Goal: Task Accomplishment & Management: Manage account settings

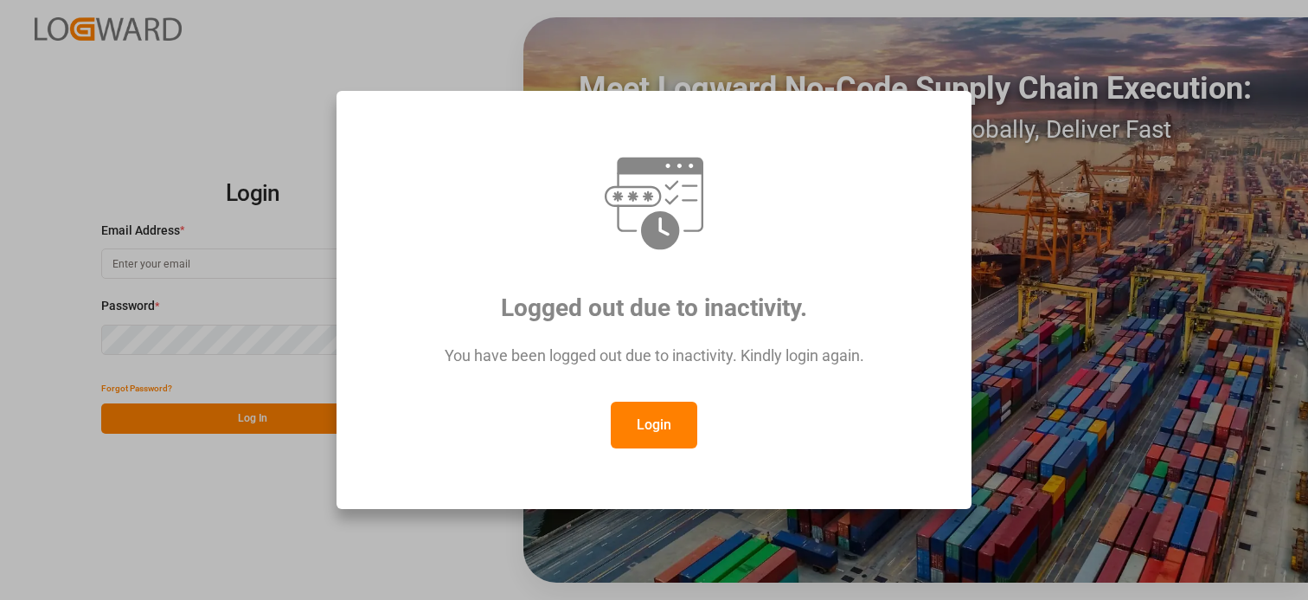
click at [633, 443] on button "Login" at bounding box center [654, 425] width 87 height 47
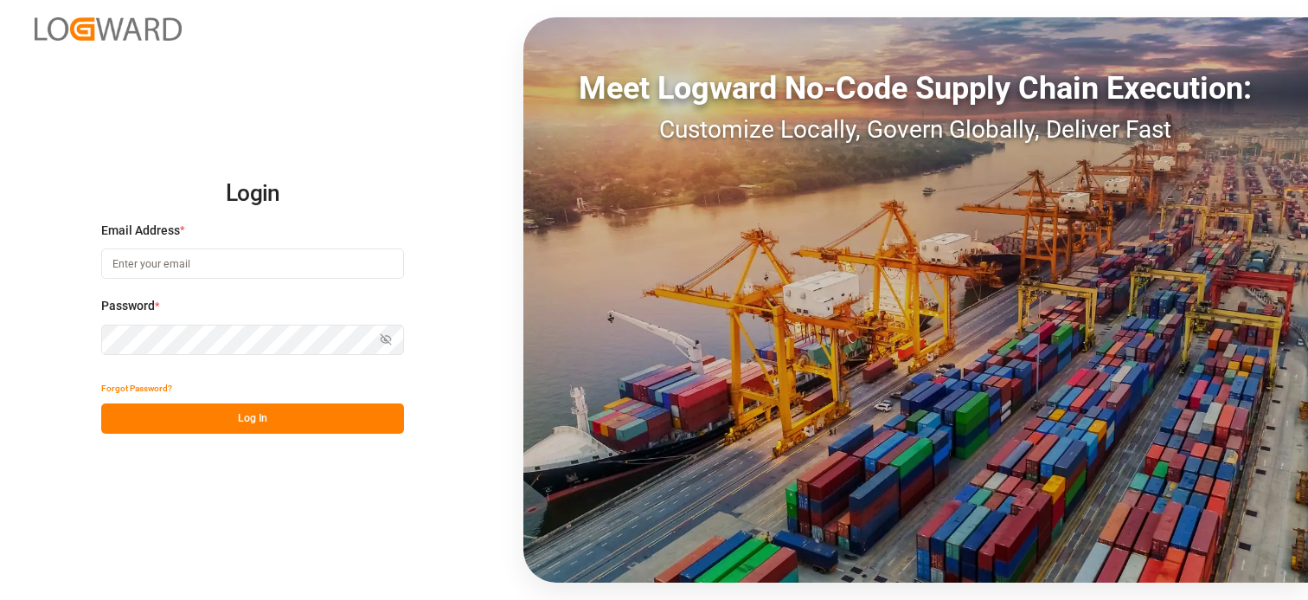
click at [234, 265] on input at bounding box center [252, 263] width 303 height 30
type input "[PERSON_NAME][EMAIL_ADDRESS][PERSON_NAME][DOMAIN_NAME]"
click at [235, 415] on button "Log In" at bounding box center [252, 418] width 303 height 30
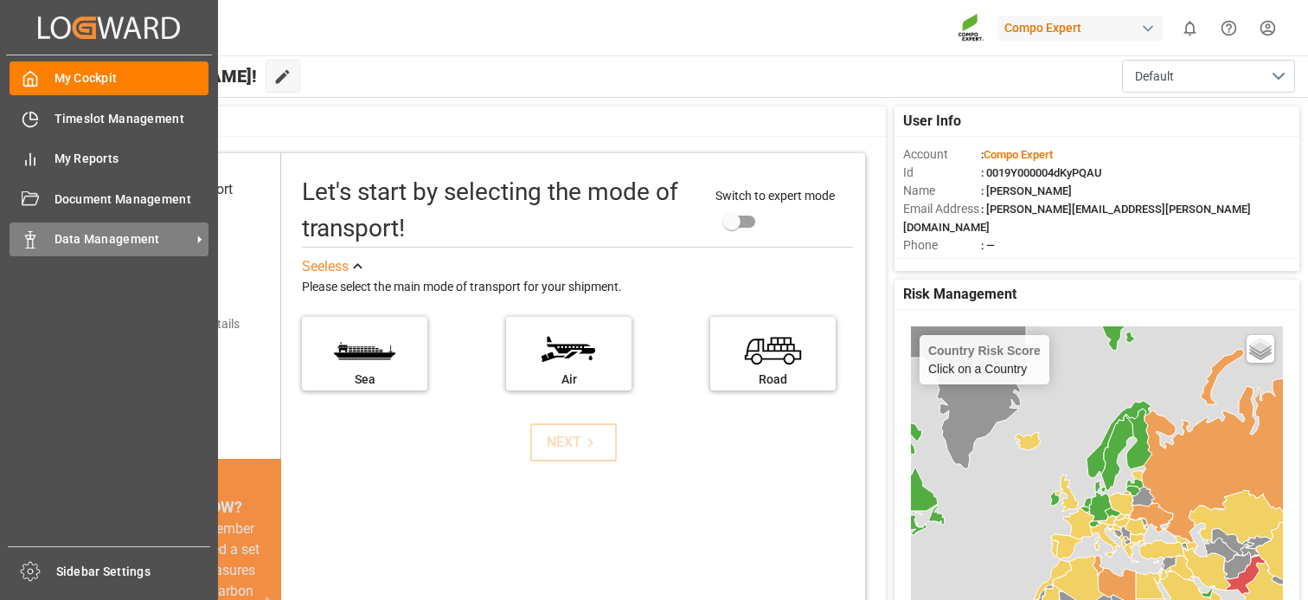
click at [118, 237] on span "Data Management" at bounding box center [123, 239] width 137 height 18
click at [105, 246] on span "Data Management" at bounding box center [123, 239] width 137 height 18
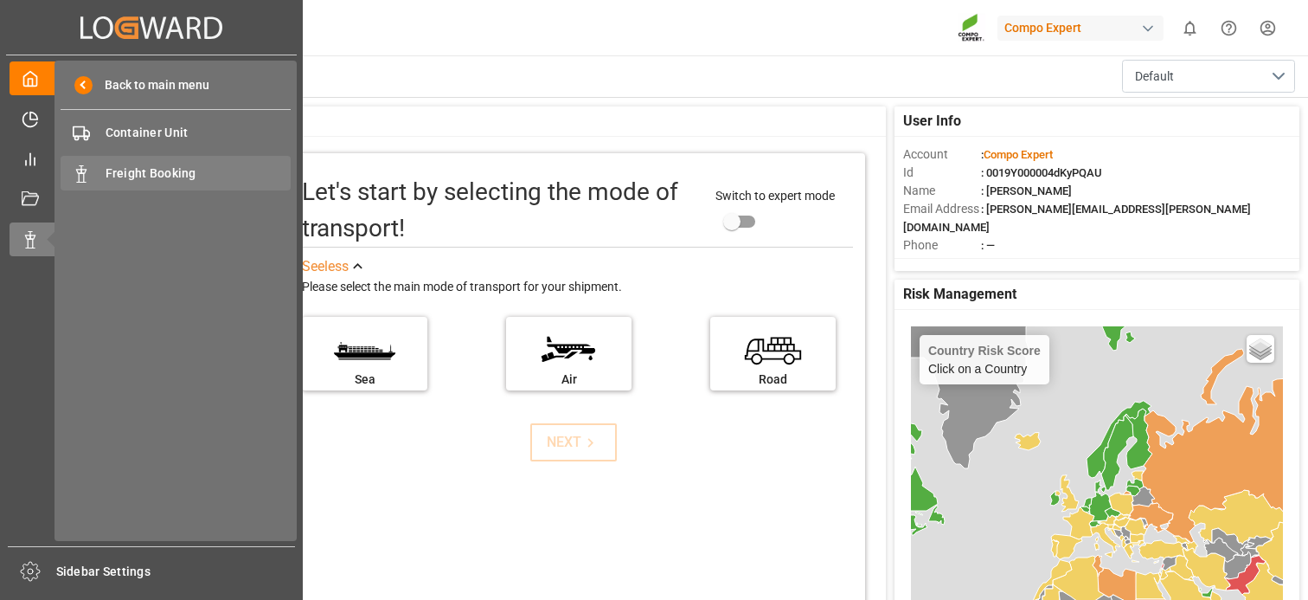
click at [159, 170] on span "Freight Booking" at bounding box center [199, 173] width 186 height 18
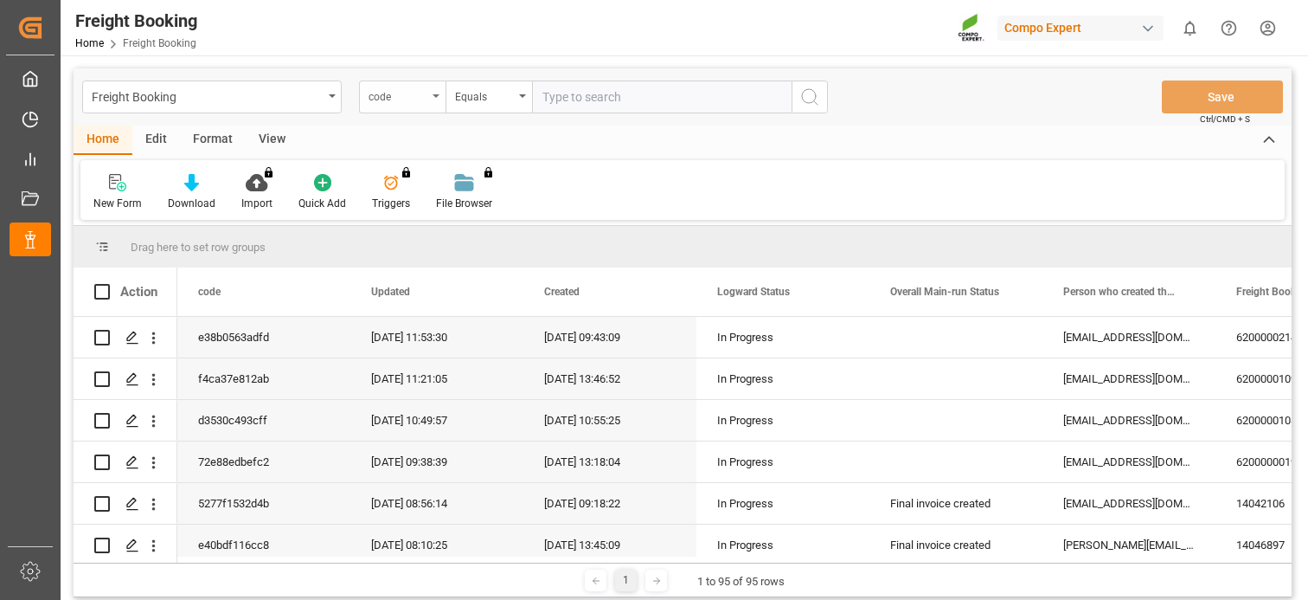
click at [414, 104] on div "code" at bounding box center [398, 95] width 59 height 20
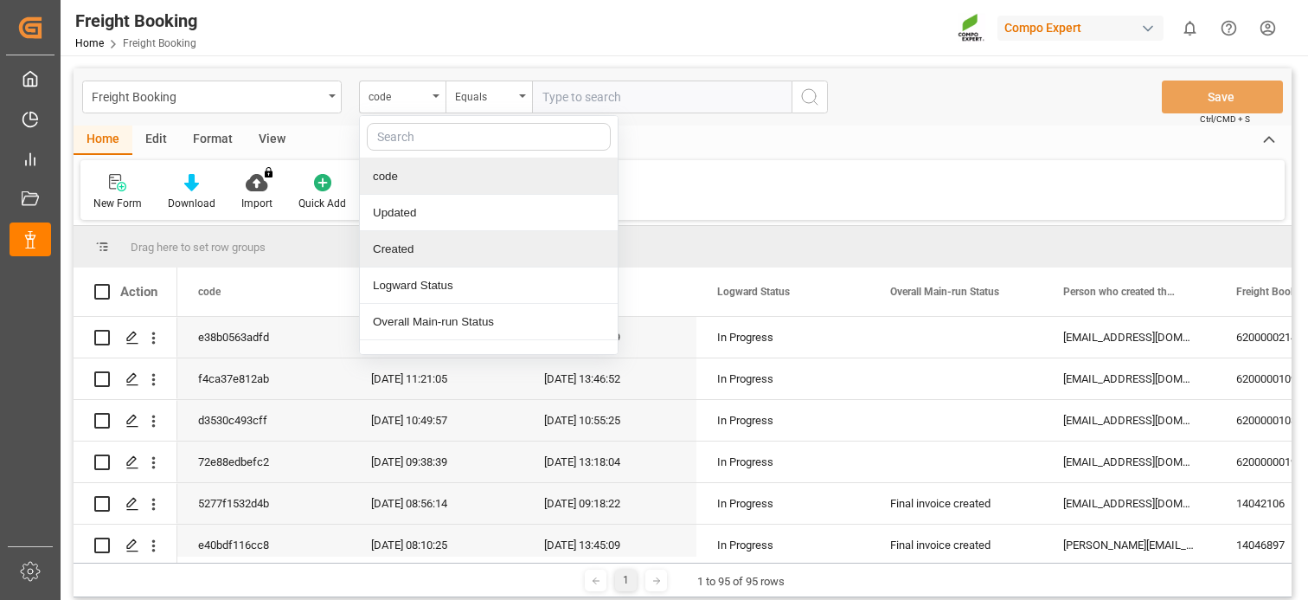
scroll to position [87, 0]
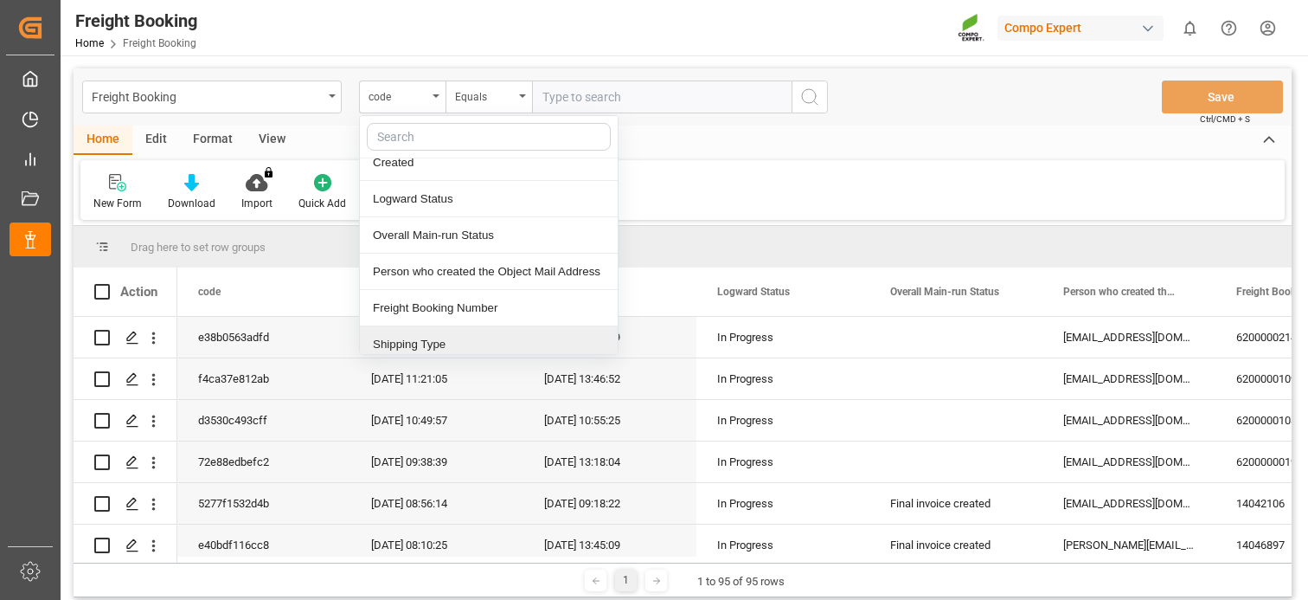
click at [900, 143] on div "Home Edit Format View" at bounding box center [683, 139] width 1218 height 29
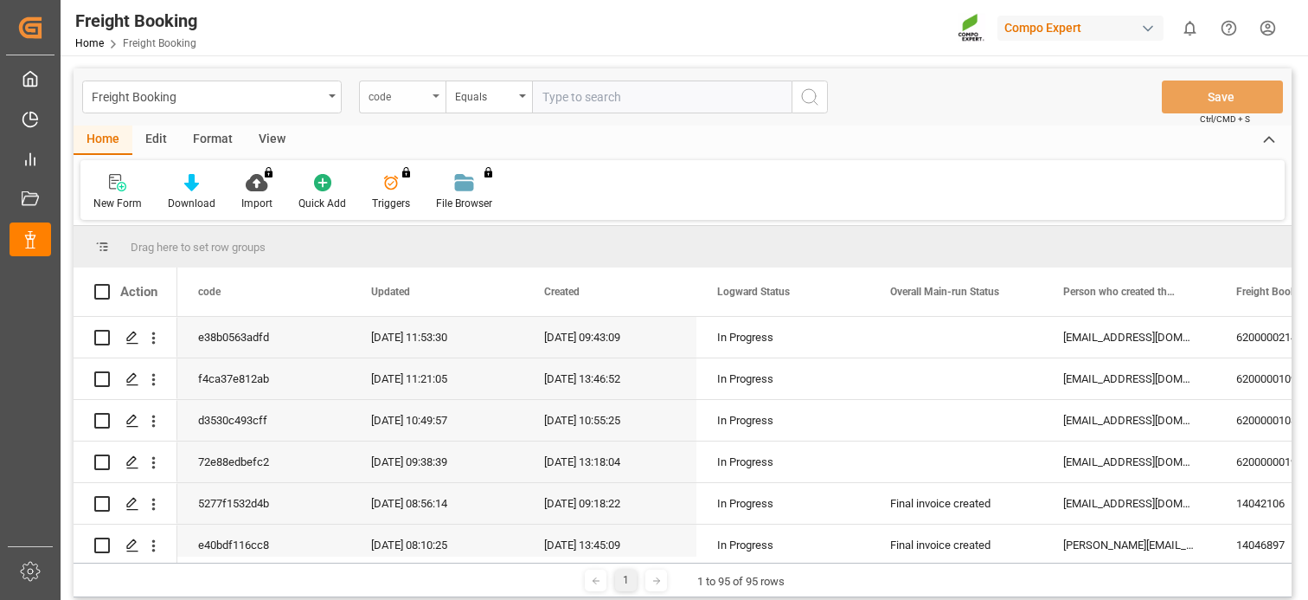
click at [432, 97] on div "code" at bounding box center [402, 96] width 87 height 33
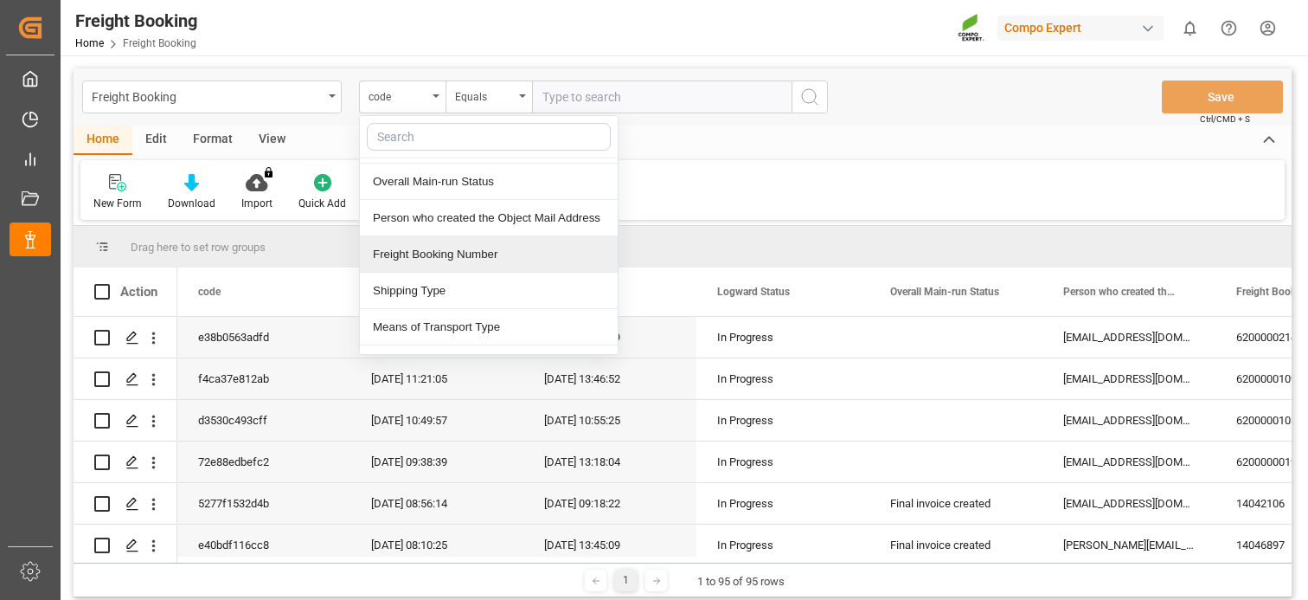
scroll to position [173, 0]
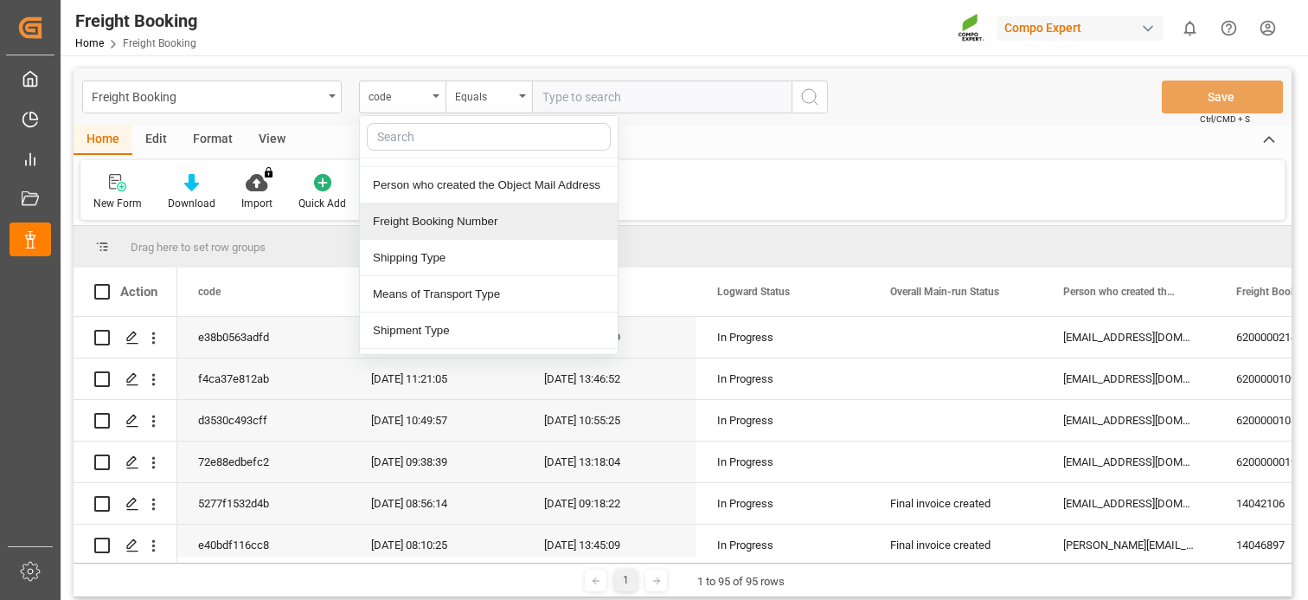
click at [434, 225] on div "Freight Booking Number" at bounding box center [489, 221] width 258 height 36
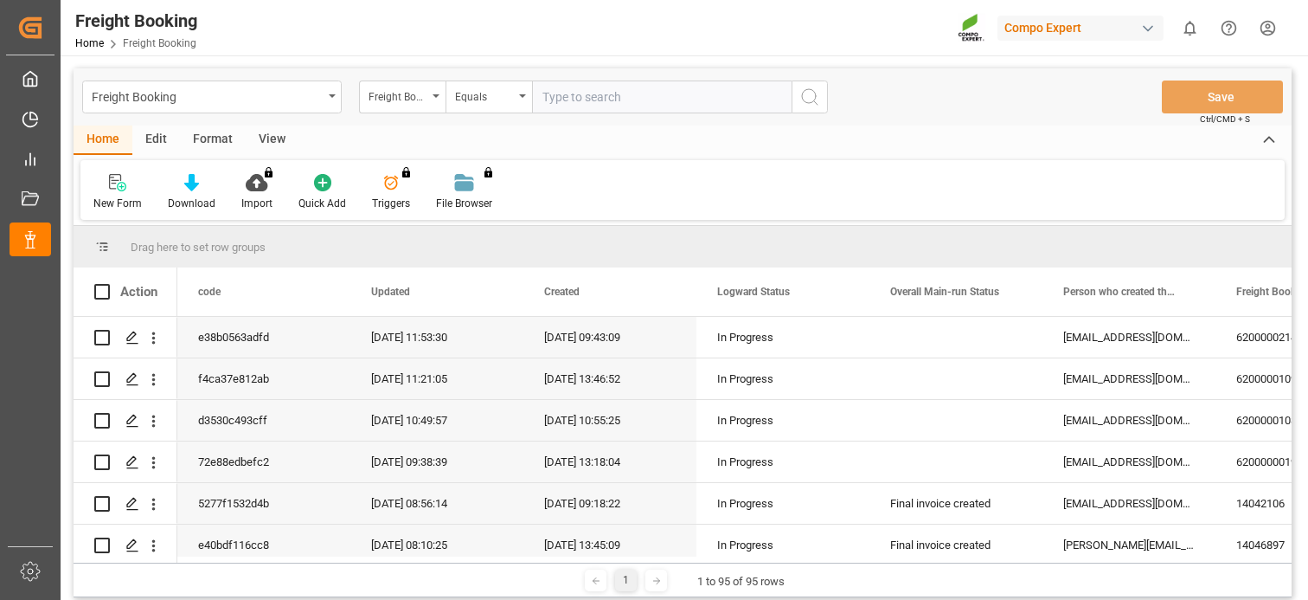
click at [571, 103] on input "text" at bounding box center [662, 96] width 260 height 33
type input "62000000109"
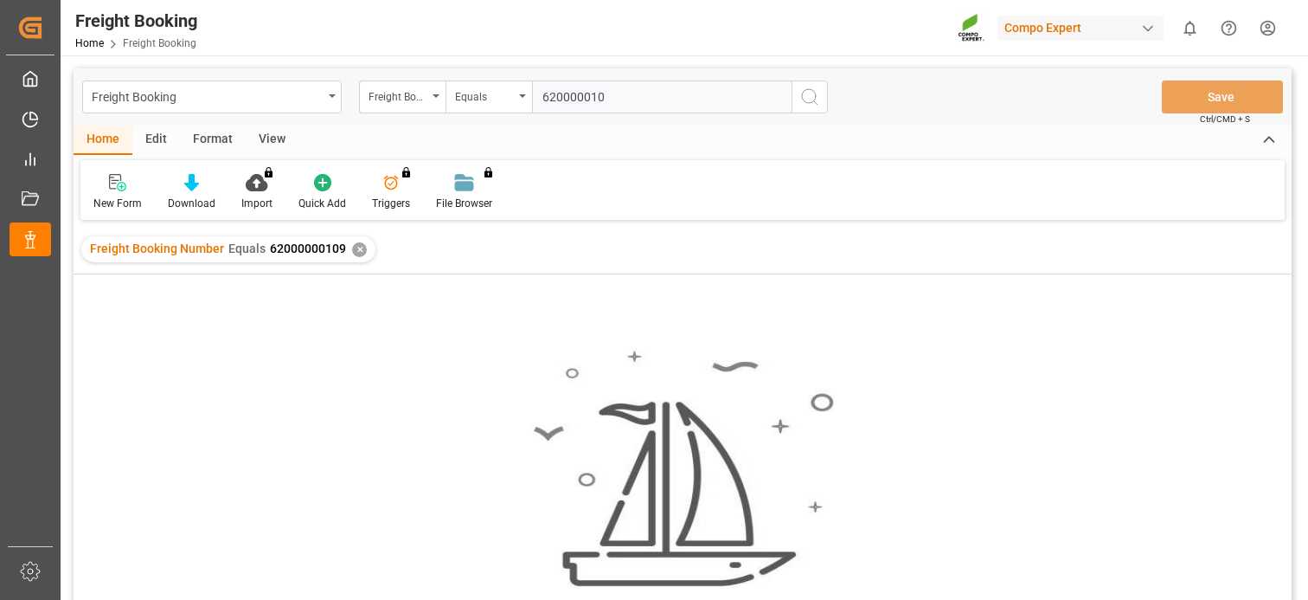
type input "6200000109"
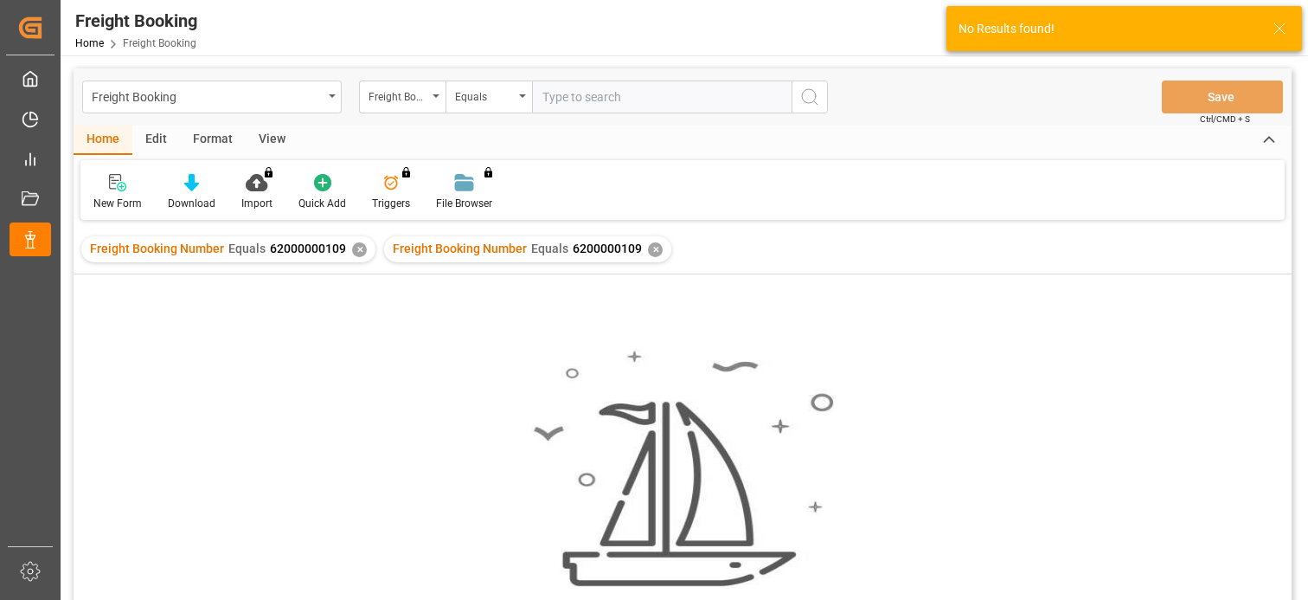
click at [648, 243] on div "✕" at bounding box center [655, 249] width 15 height 15
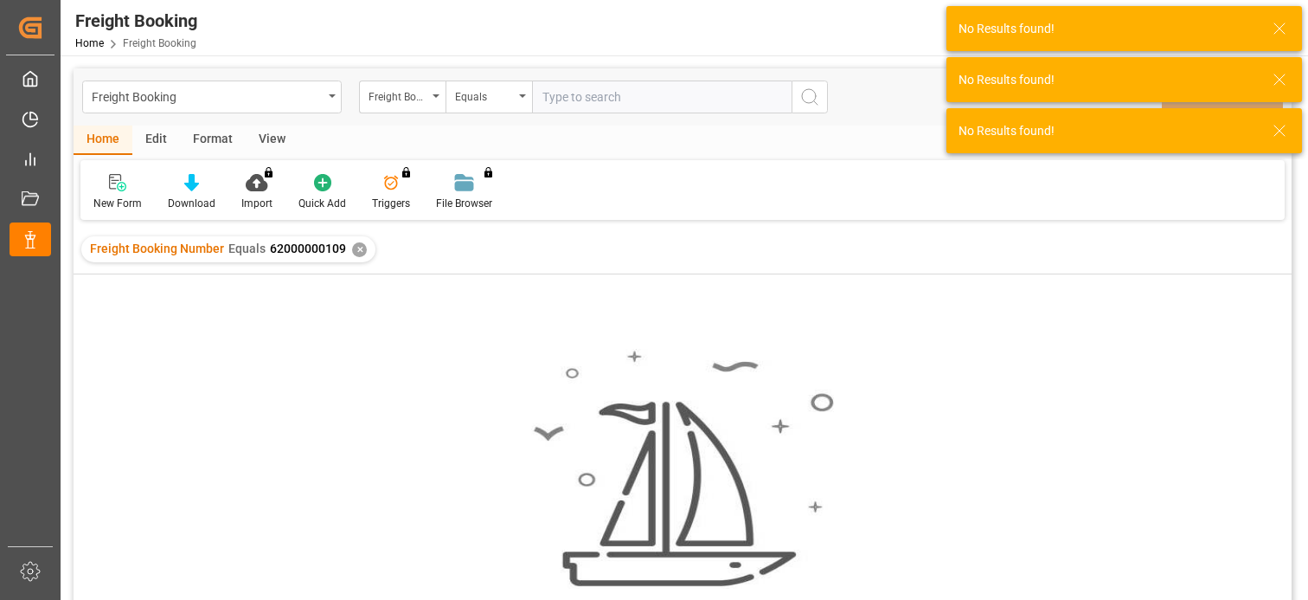
click at [352, 248] on div "✕" at bounding box center [359, 249] width 15 height 15
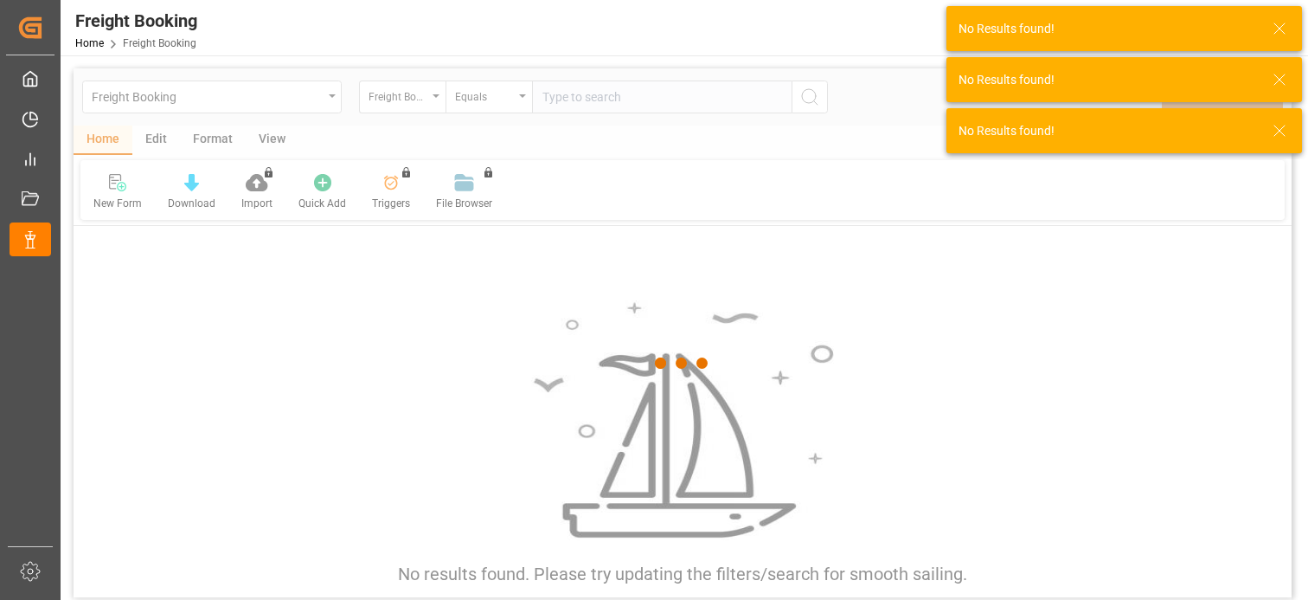
click at [588, 100] on div at bounding box center [683, 362] width 1218 height 589
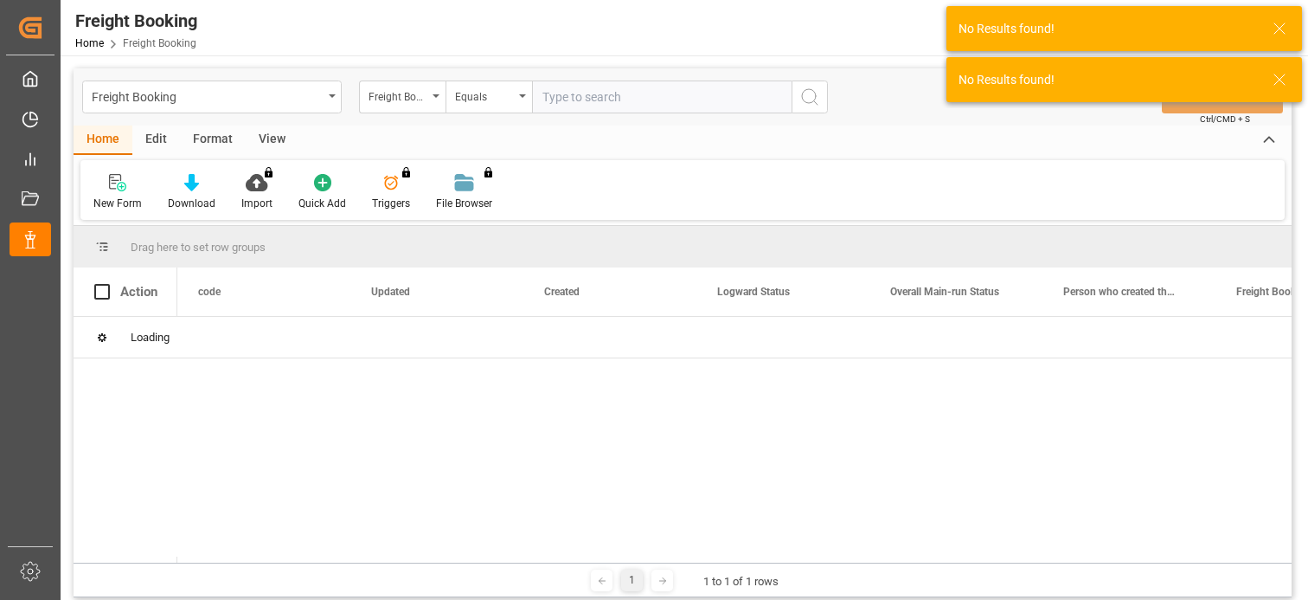
click at [588, 100] on input "text" at bounding box center [662, 96] width 260 height 33
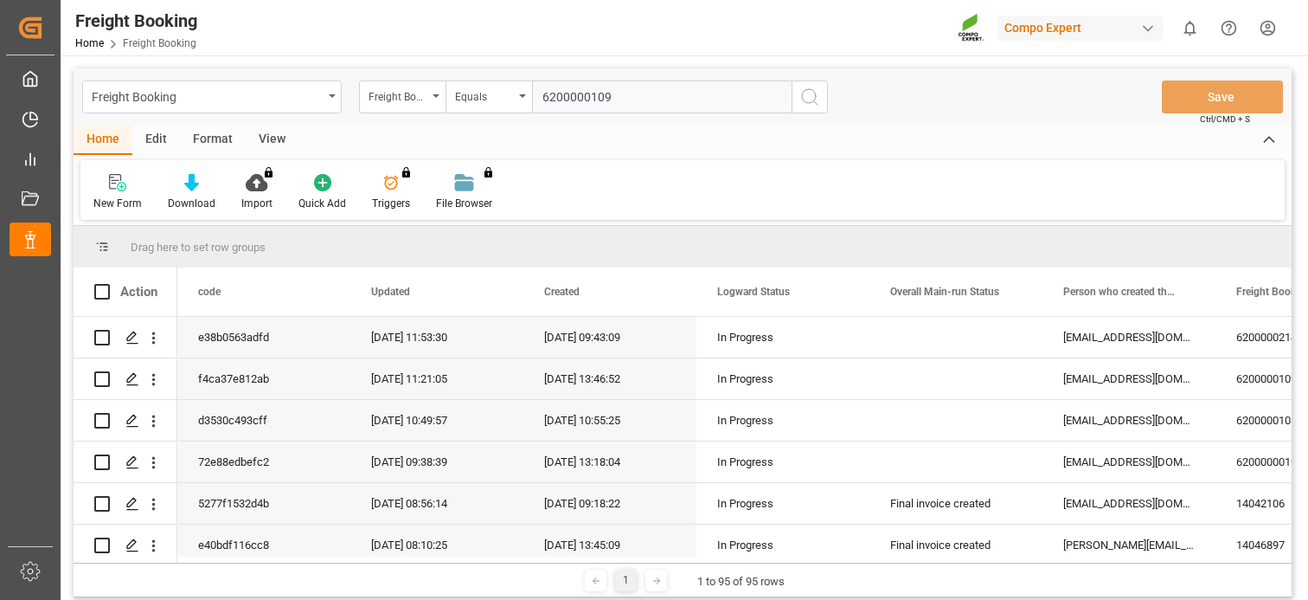
type input "6200000109"
click at [814, 97] on icon "search button" at bounding box center [810, 97] width 21 height 21
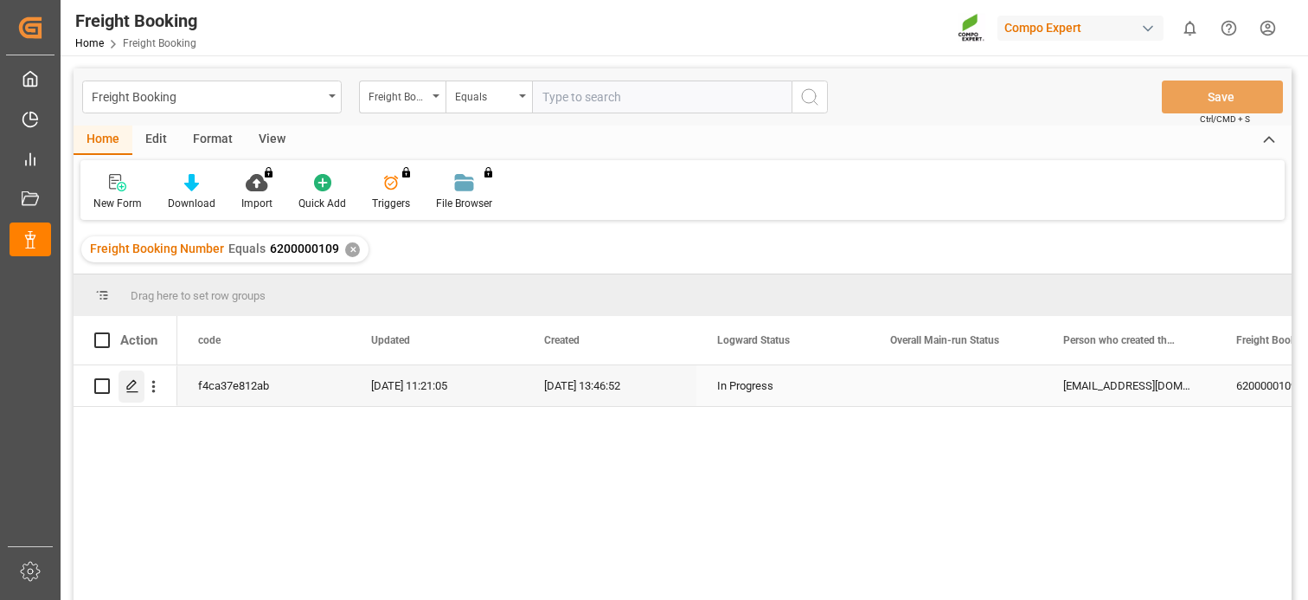
click at [135, 389] on icon "Press SPACE to select this row." at bounding box center [132, 386] width 14 height 14
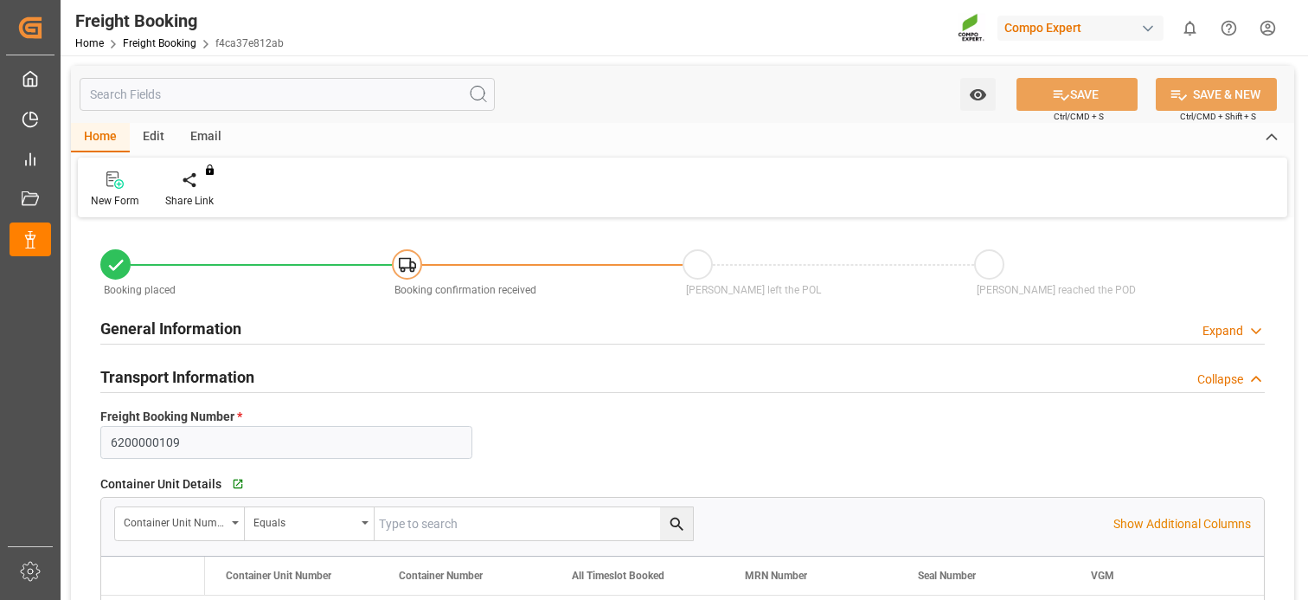
type input "[PERSON_NAME]"
type input "[PERSON_NAME] Marine Transport Corp."
type input "9769271"
type input "NLRTM"
type input "VNVTG"
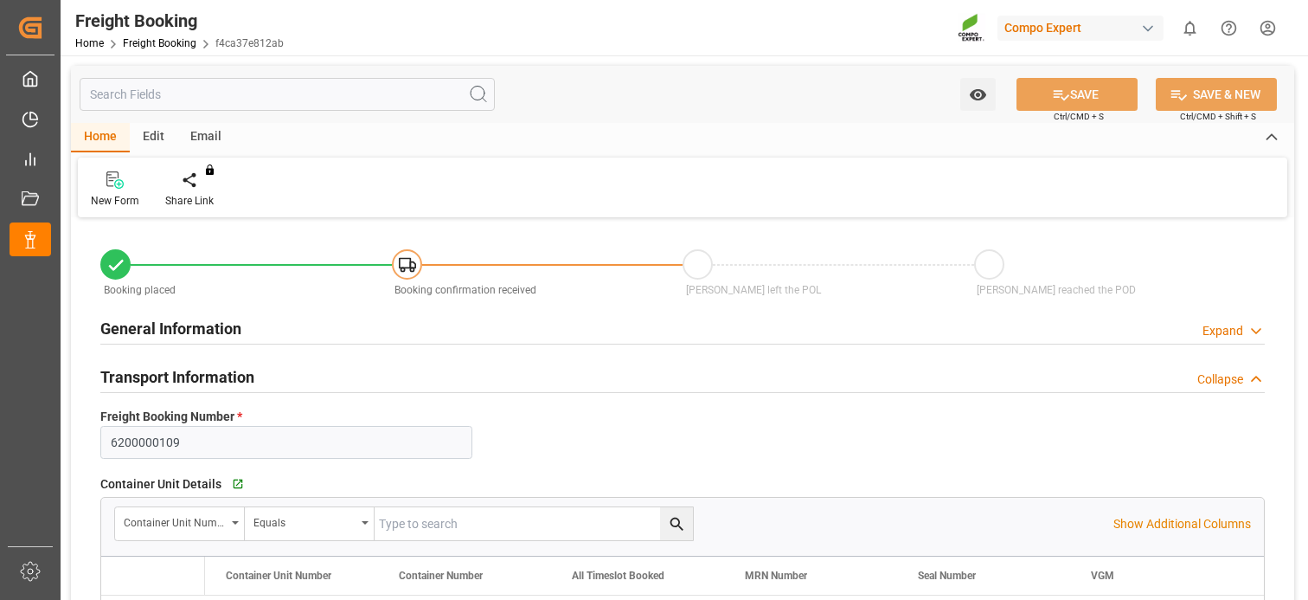
type input "0"
type input "291500"
type input "[DATE] 01:00"
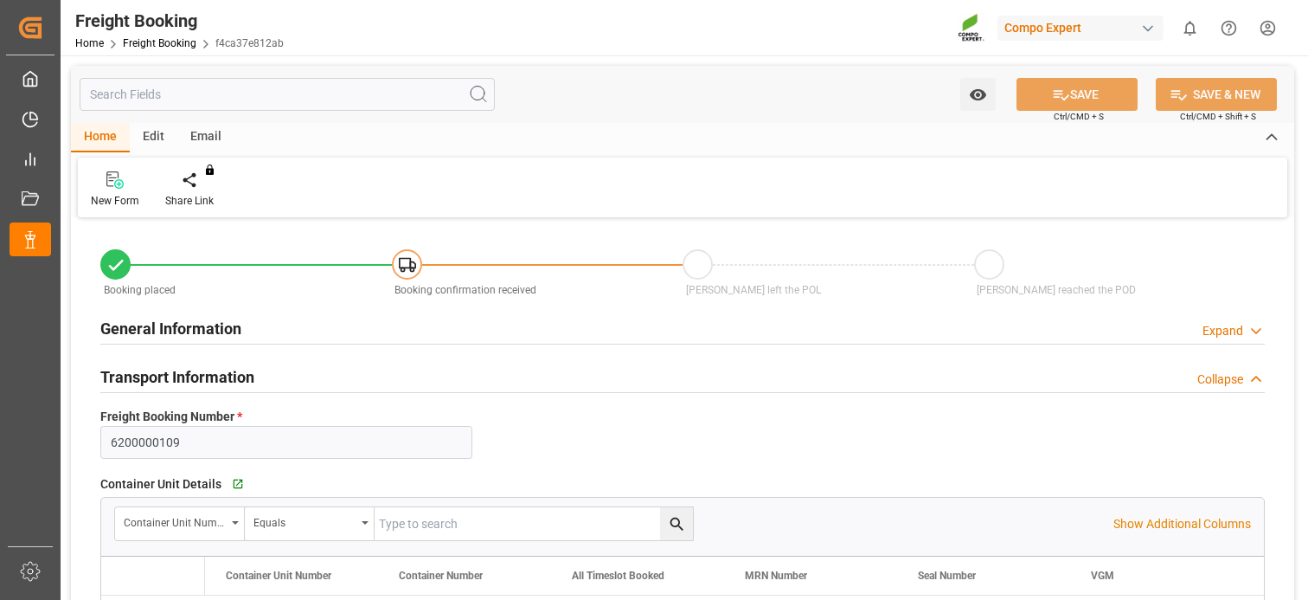
type input "[DATE] 13:46"
type input "[DATE] 13:48"
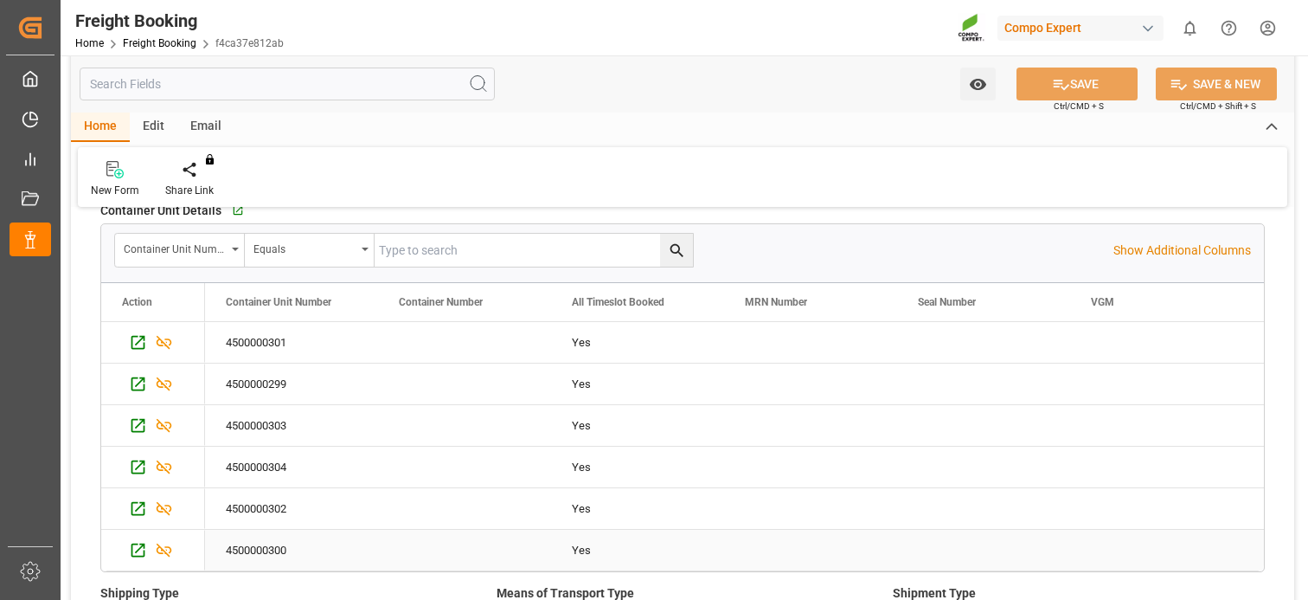
scroll to position [260, 0]
